Goal: Navigation & Orientation: Find specific page/section

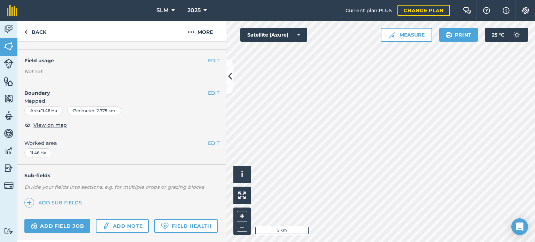
scroll to position [111, 0]
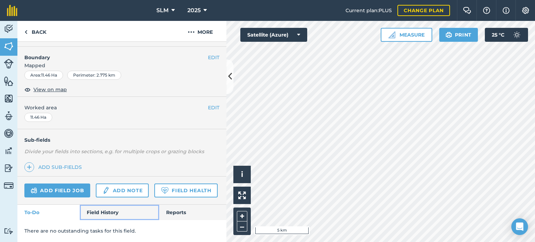
click at [107, 210] on link "Field History" at bounding box center [119, 212] width 79 height 15
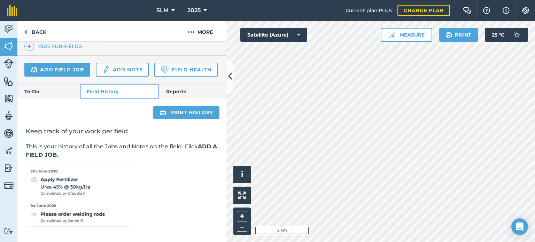
scroll to position [233, 0]
click at [179, 91] on link "Reports" at bounding box center [192, 91] width 67 height 15
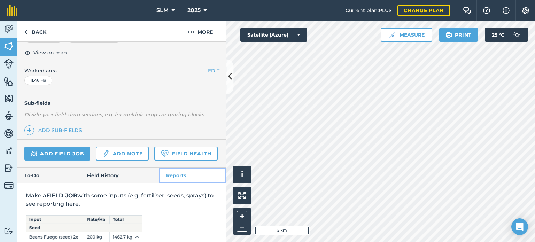
scroll to position [212, 0]
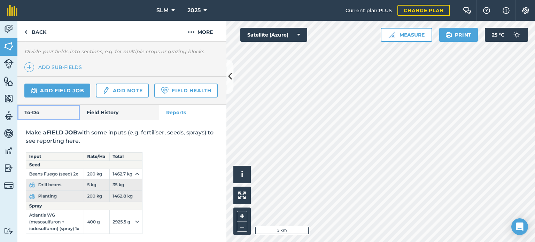
click at [42, 111] on link "To-Do" at bounding box center [48, 112] width 62 height 15
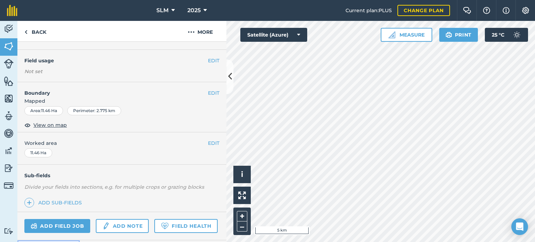
scroll to position [111, 0]
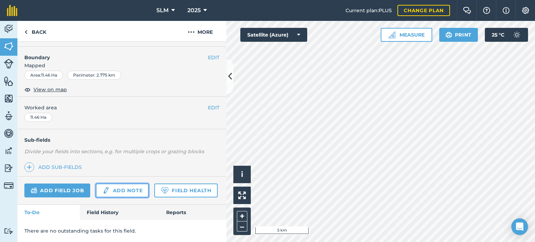
click at [113, 184] on link "Add note" at bounding box center [122, 191] width 53 height 14
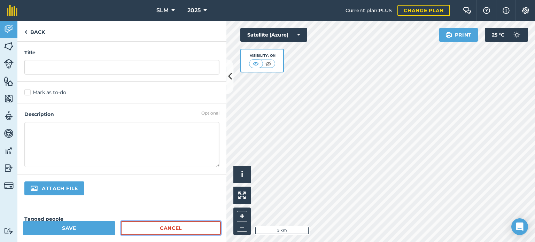
click at [167, 227] on link "Cancel" at bounding box center [171, 228] width 100 height 14
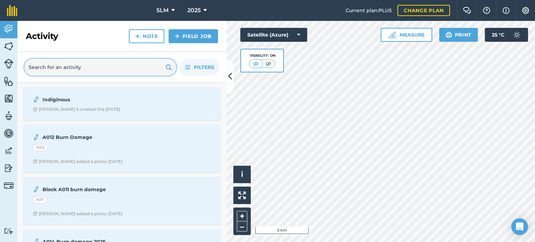
click at [60, 70] on input "text" at bounding box center [100, 67] width 152 height 17
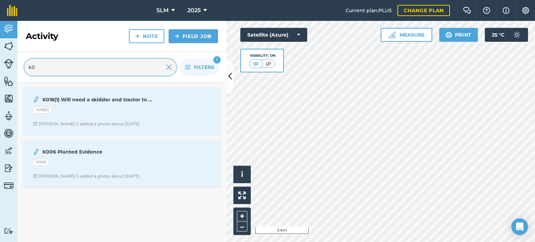
type input "k"
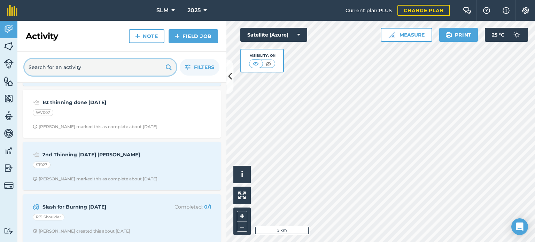
scroll to position [924, 0]
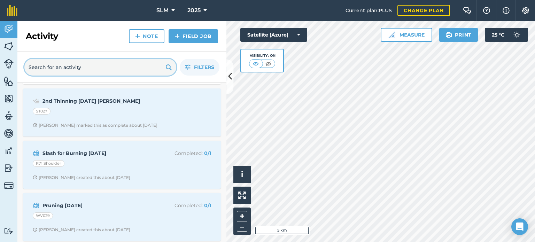
click at [54, 70] on input "text" at bounding box center [100, 67] width 152 height 17
type input "k"
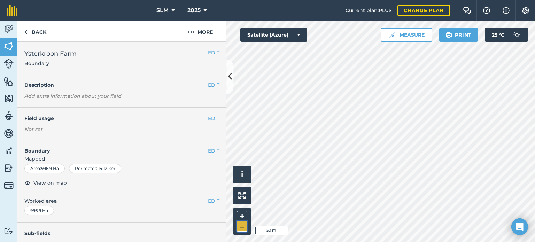
click at [243, 227] on button "–" at bounding box center [242, 226] width 10 height 10
